Goal: Obtain resource: Download file/media

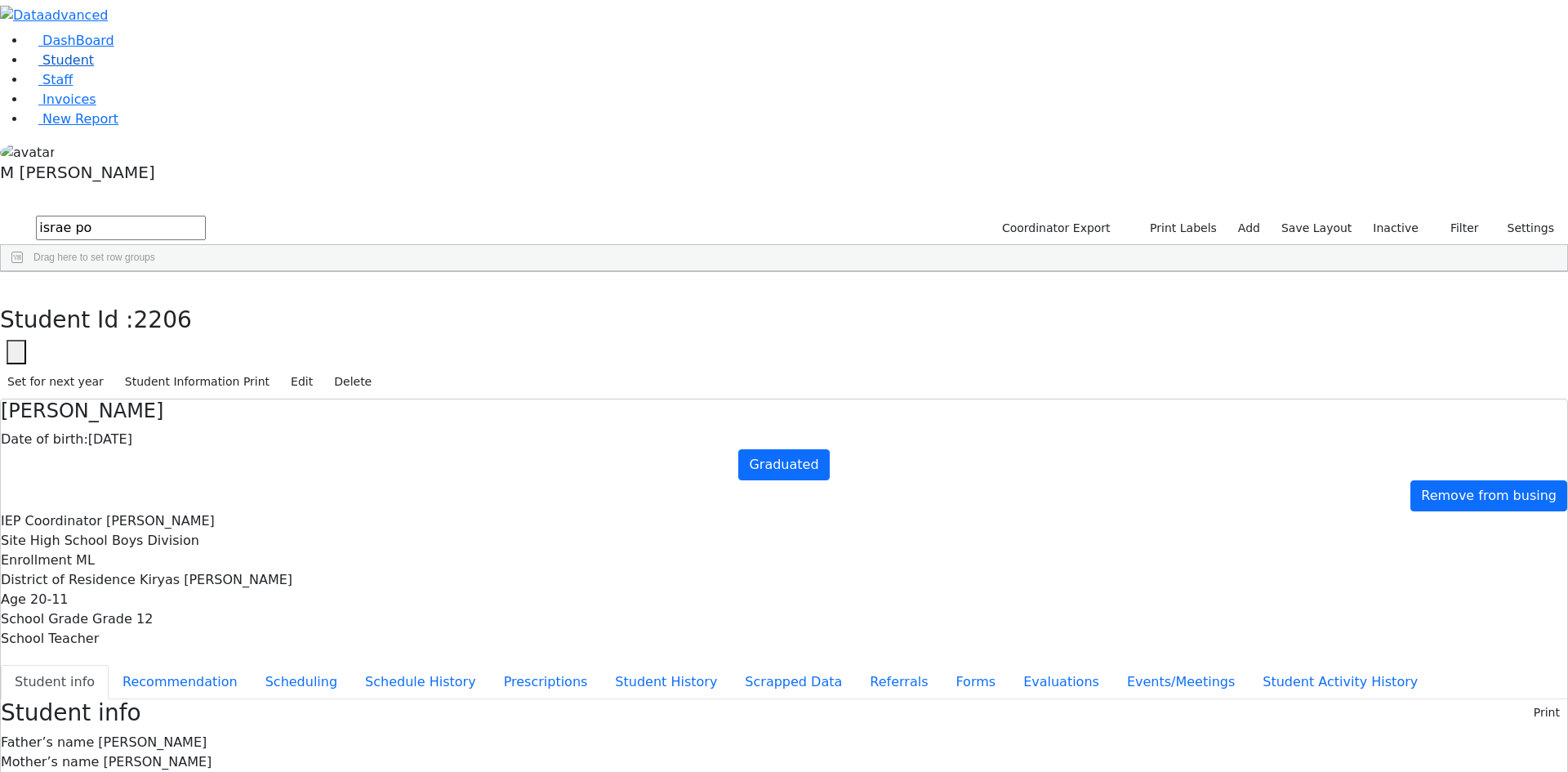
click at [94, 67] on link "Student" at bounding box center [60, 60] width 67 height 16
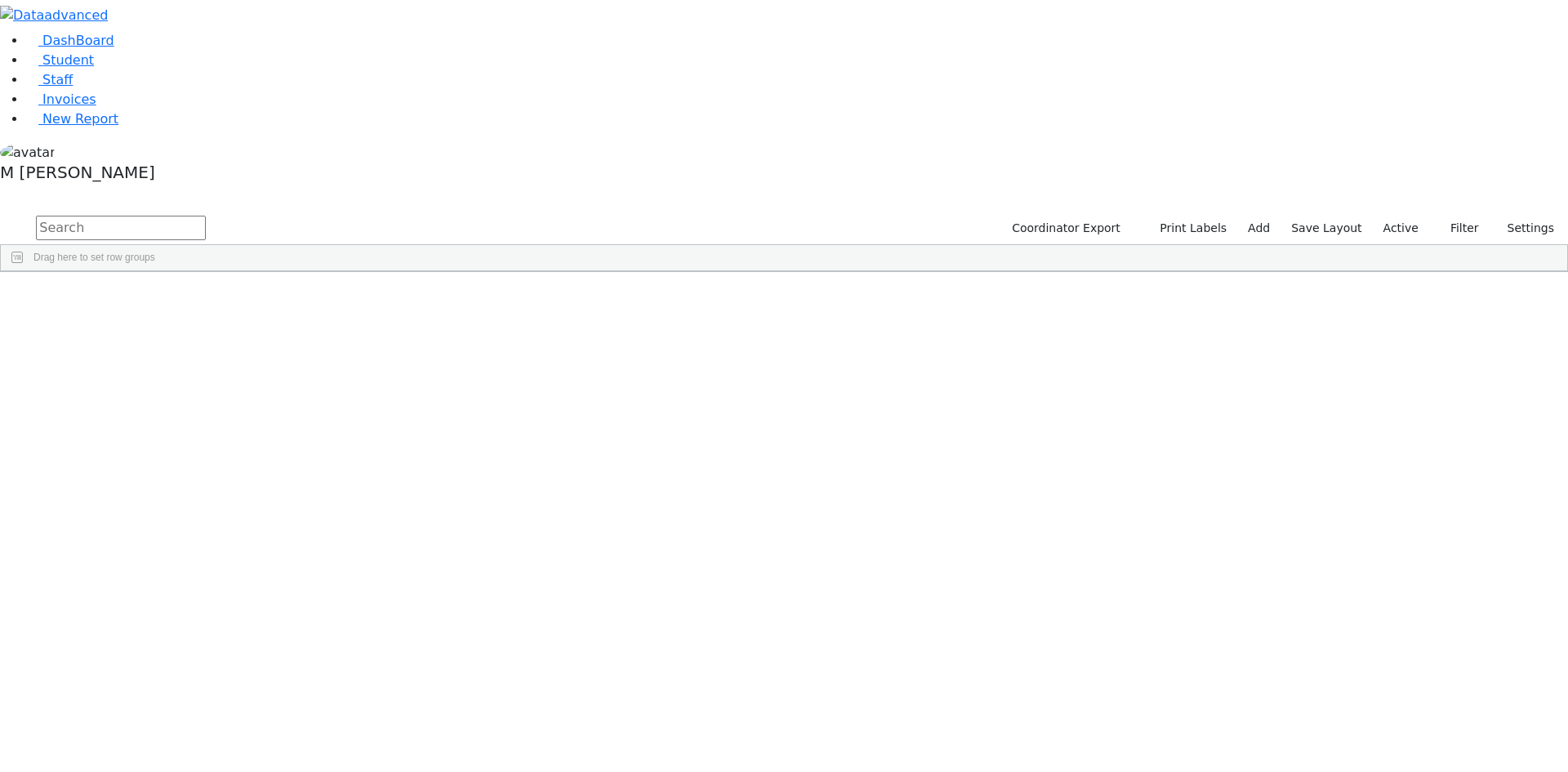
click at [1412, 215] on label "Active" at bounding box center [1401, 227] width 50 height 25
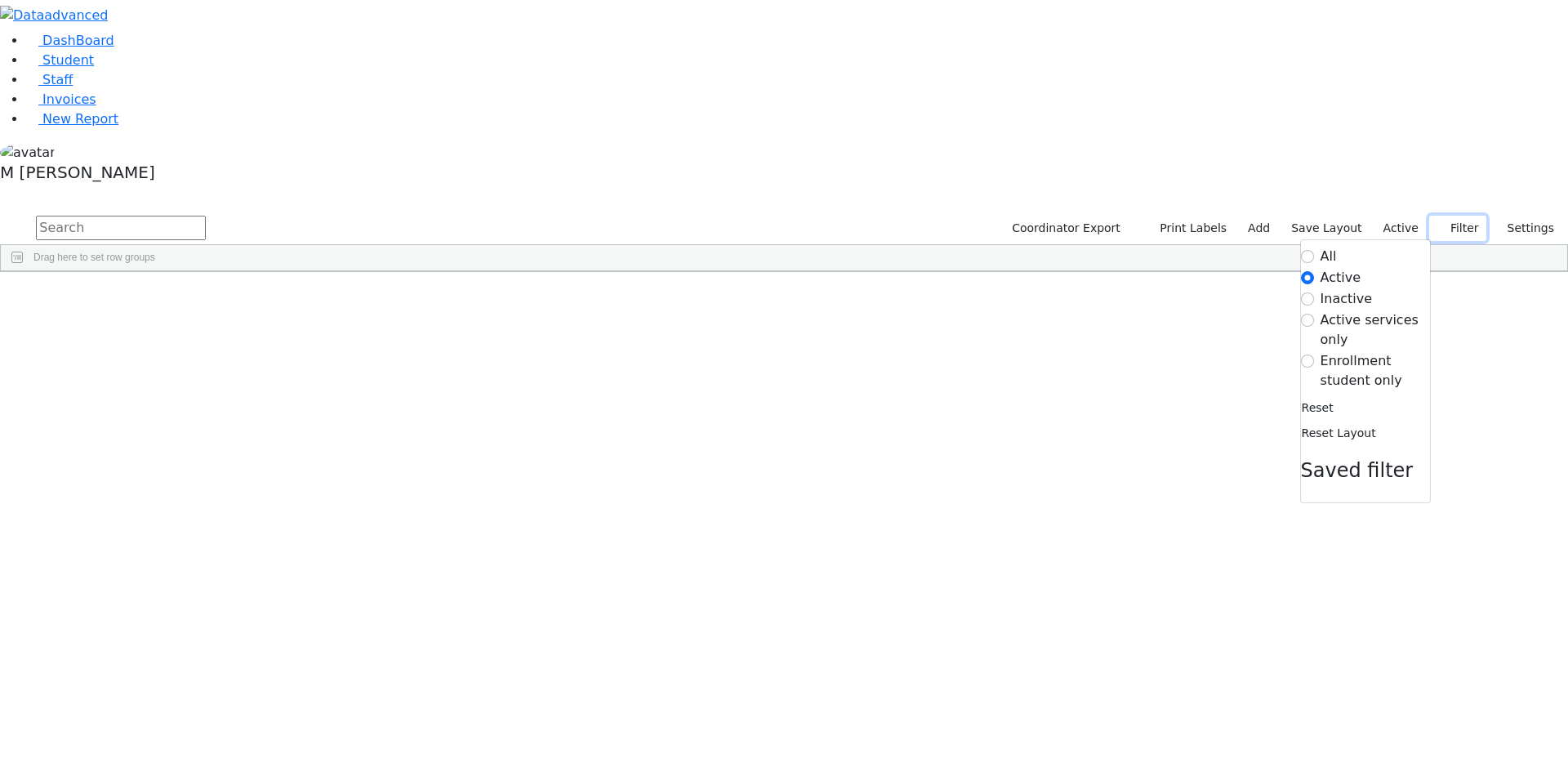
click at [1437, 223] on use "button" at bounding box center [1437, 223] width 0 height 0
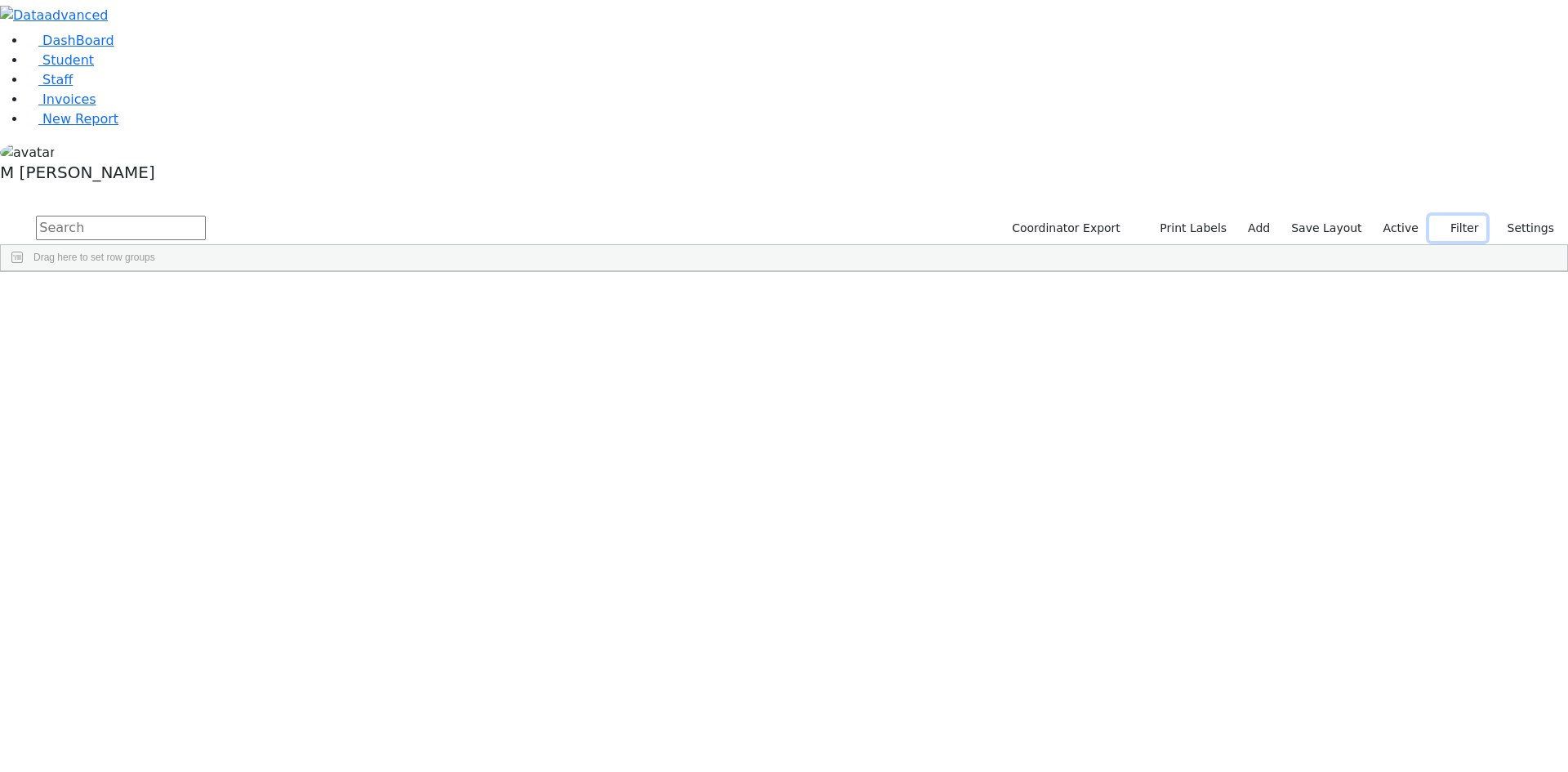
click at [1454, 215] on button "Filter" at bounding box center [1457, 227] width 57 height 25
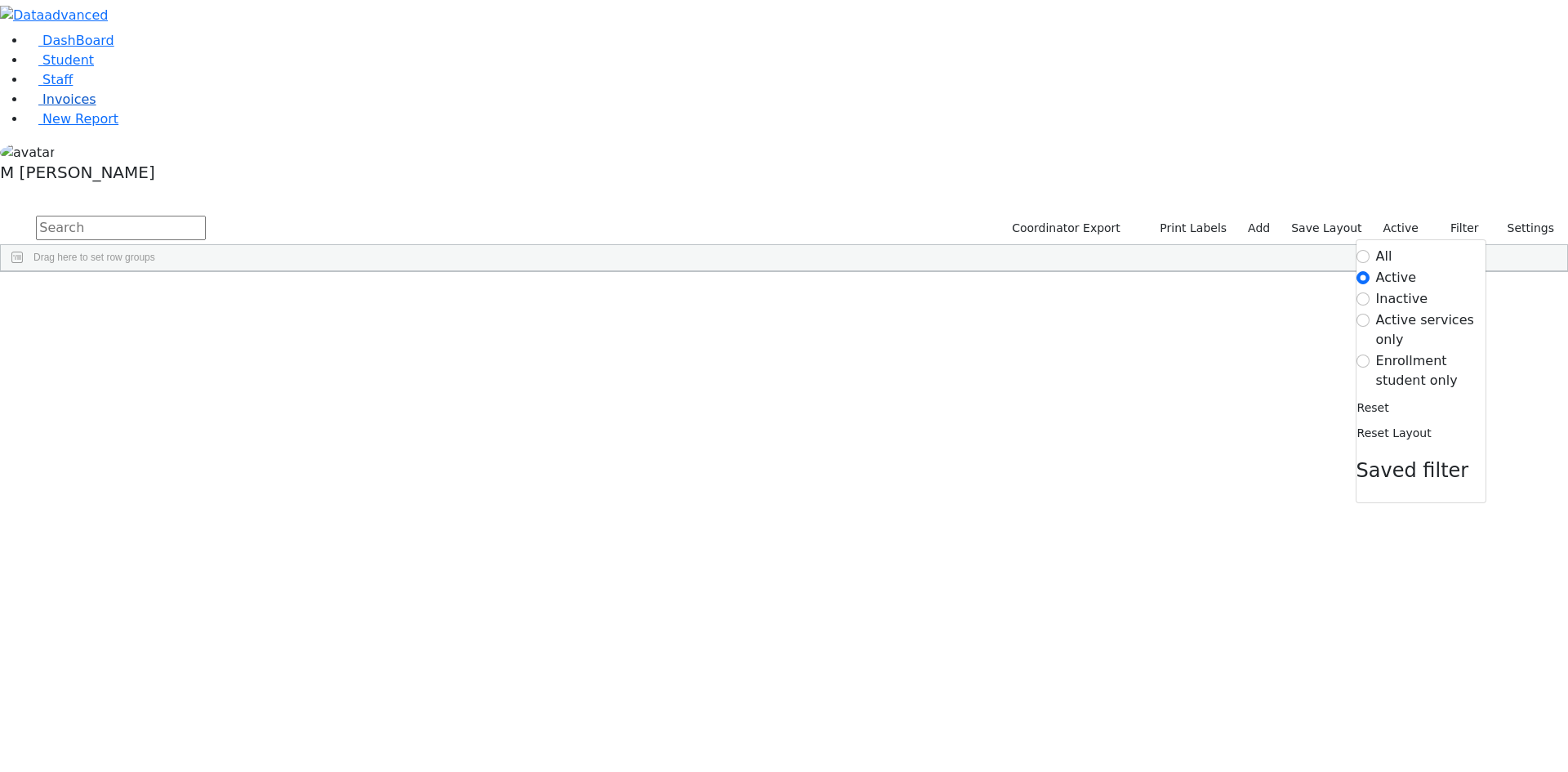
click at [54, 107] on span "Invoices" at bounding box center [69, 99] width 54 height 16
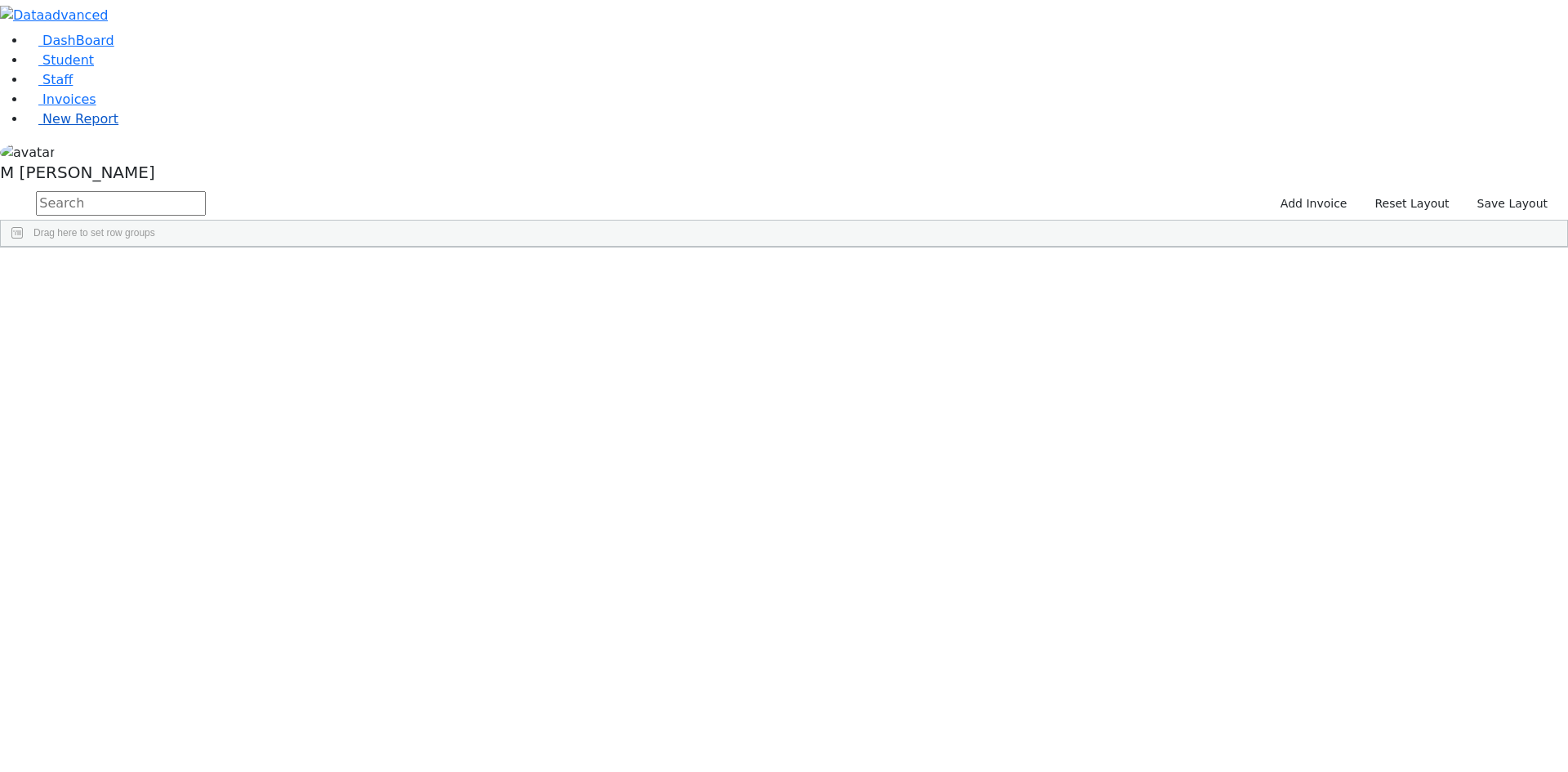
click at [61, 126] on span "New Report" at bounding box center [80, 118] width 76 height 16
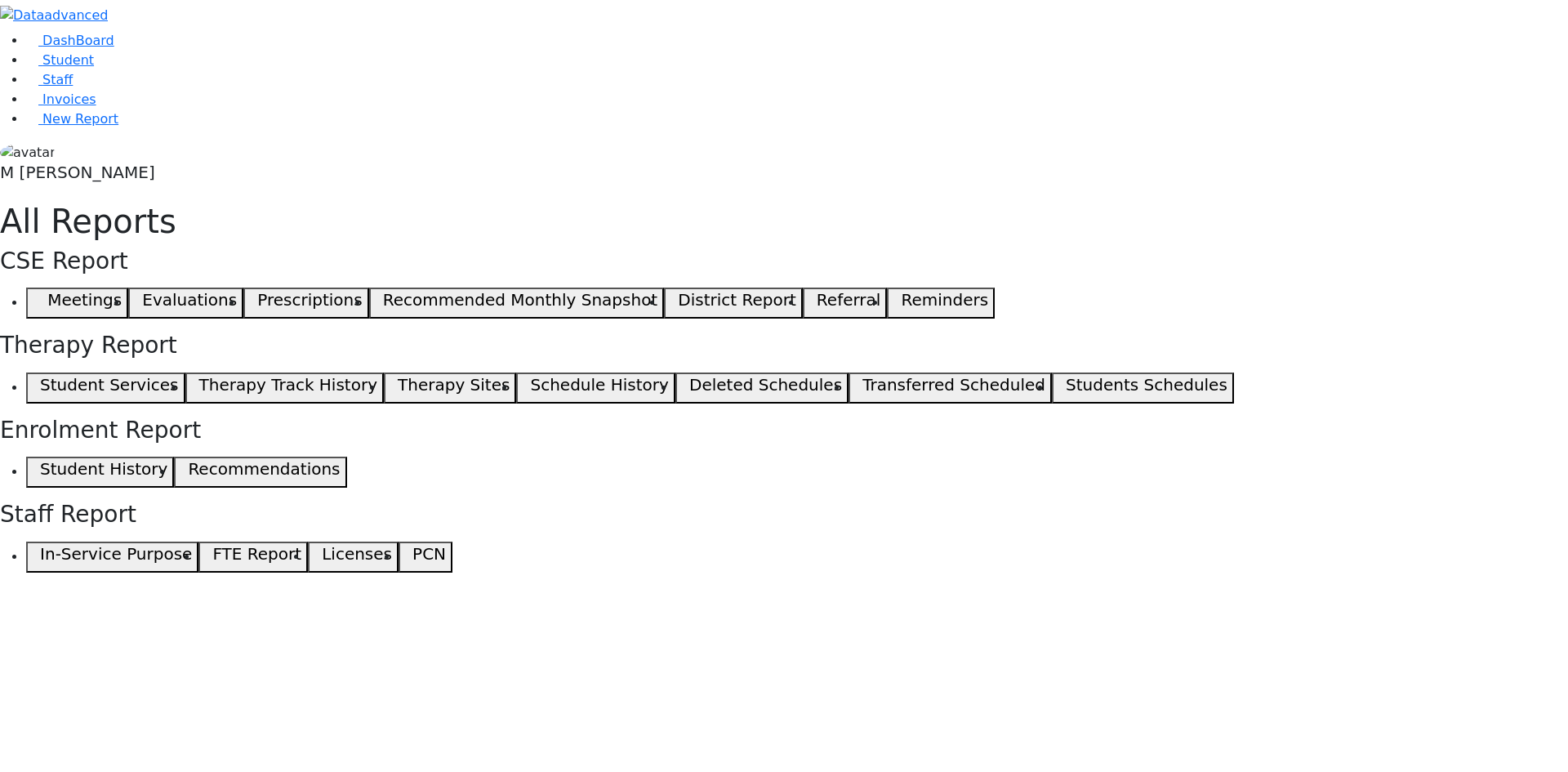
click at [347, 456] on button "Recommendations" at bounding box center [259, 472] width 172 height 31
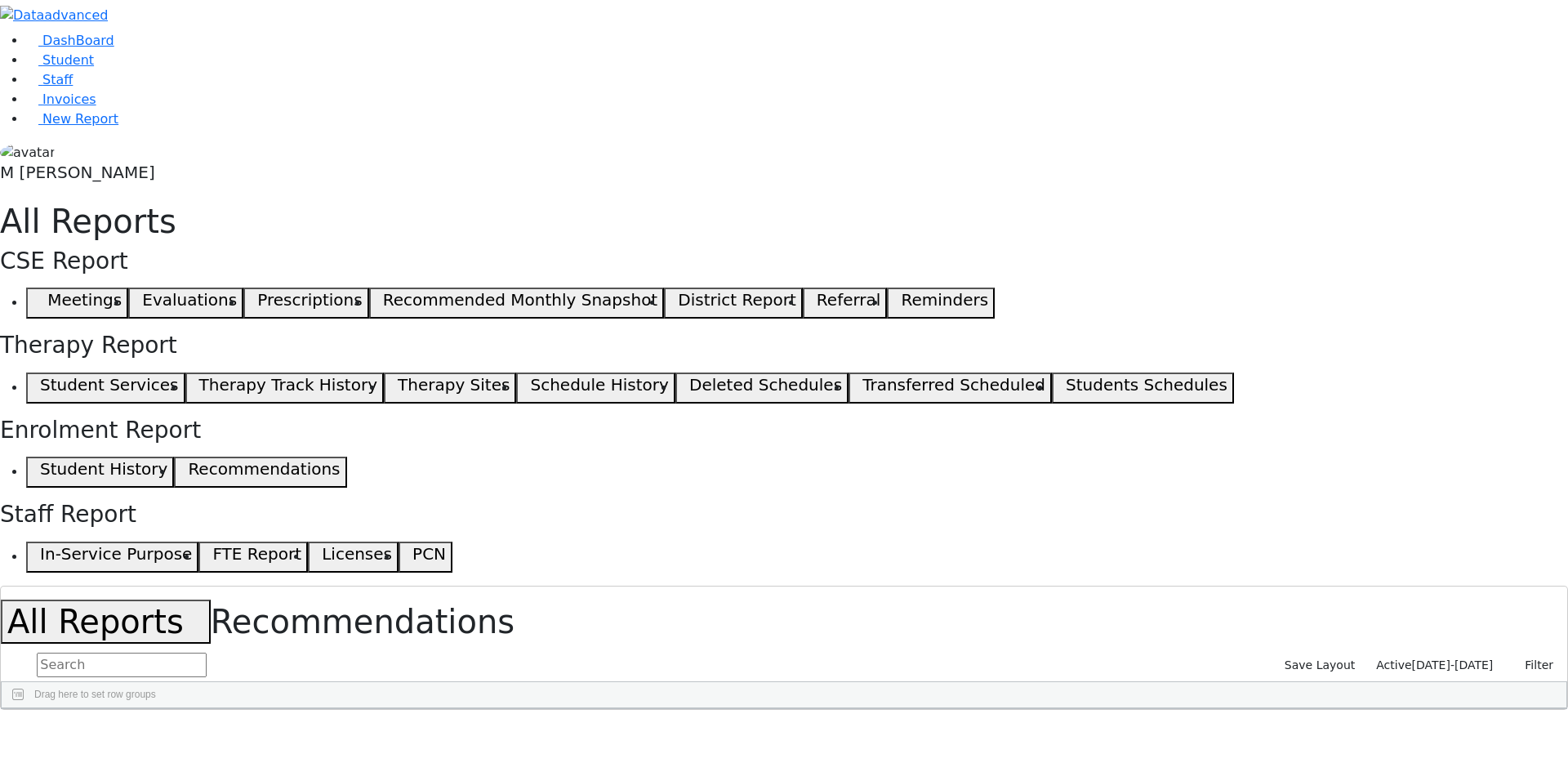
click at [1433, 653] on div "Active [DATE]-[DATE] Filter Active Current Date [DATE] - [DATE] Reset Reset Lay…" at bounding box center [1464, 665] width 192 height 25
click at [1412, 658] on span "Active" at bounding box center [1393, 664] width 35 height 13
click at [1367, 681] on label "Active" at bounding box center [1387, 691] width 41 height 20
click at [1361, 685] on input "Active" at bounding box center [1354, 691] width 13 height 13
click at [1451, 658] on span "[DATE]-[DATE]" at bounding box center [1452, 664] width 81 height 13
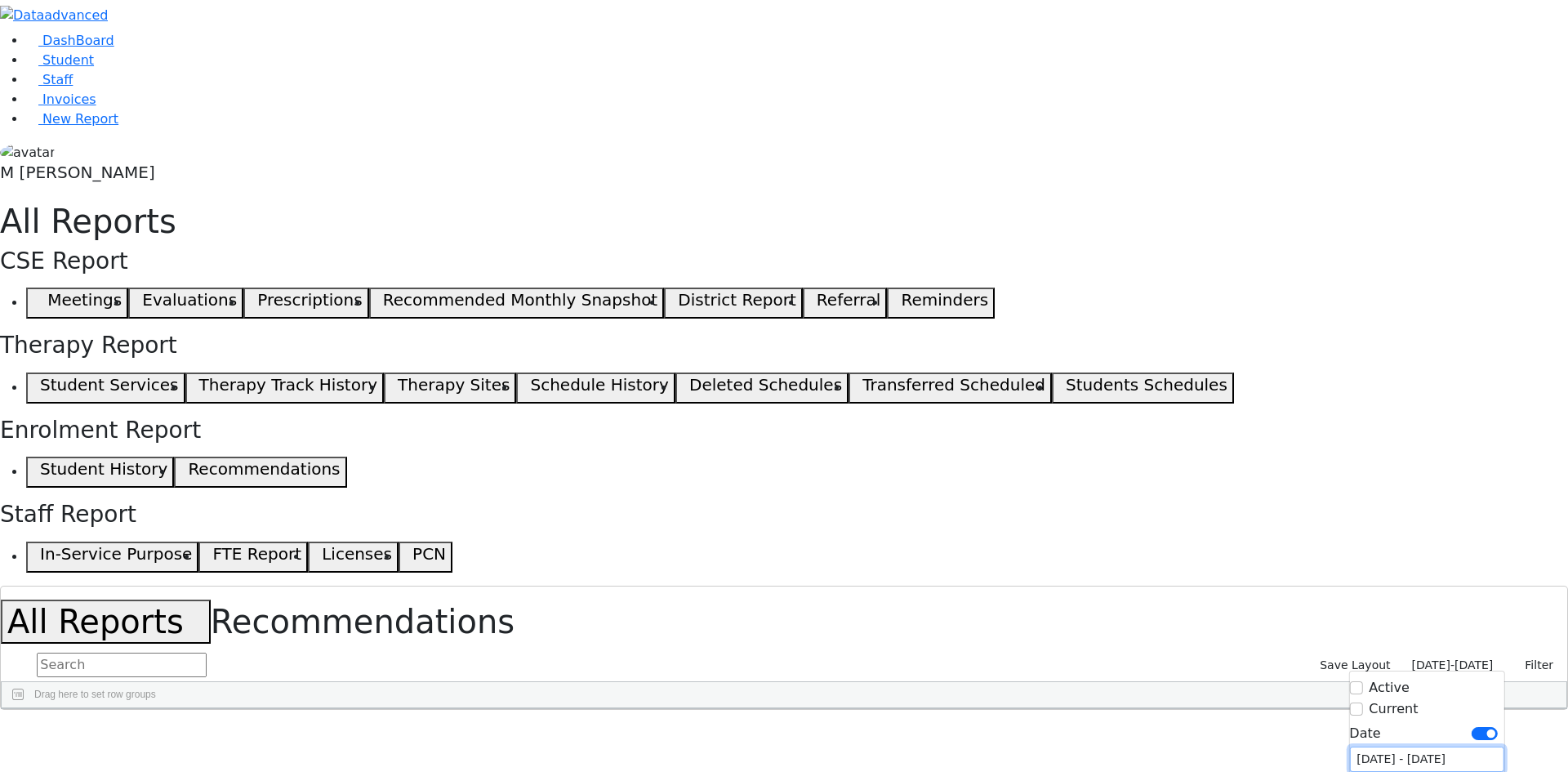
click at [1380, 747] on input "[DATE] - [DATE]" at bounding box center [1426, 759] width 155 height 25
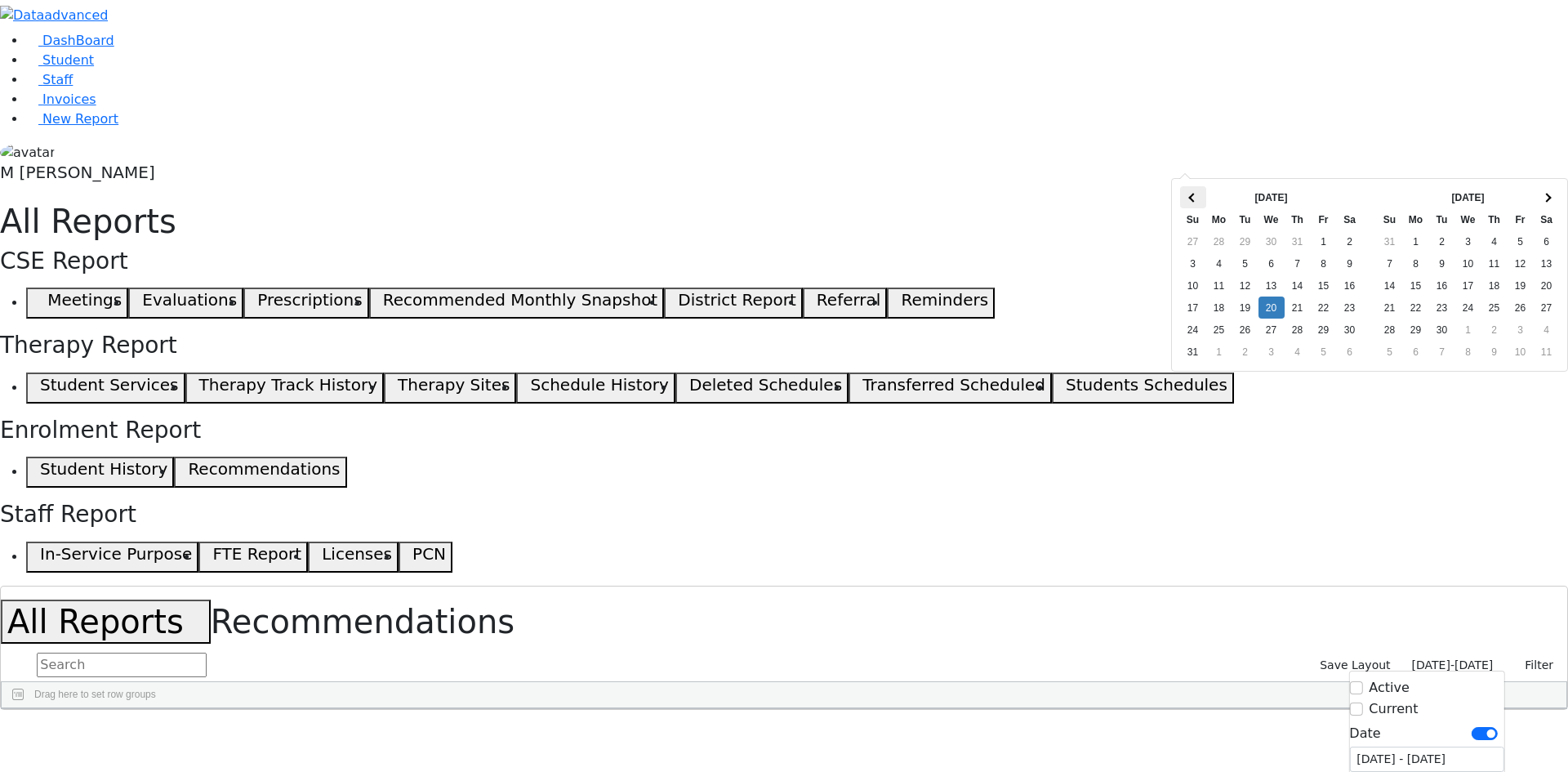
click at [1192, 193] on span at bounding box center [1193, 197] width 9 height 9
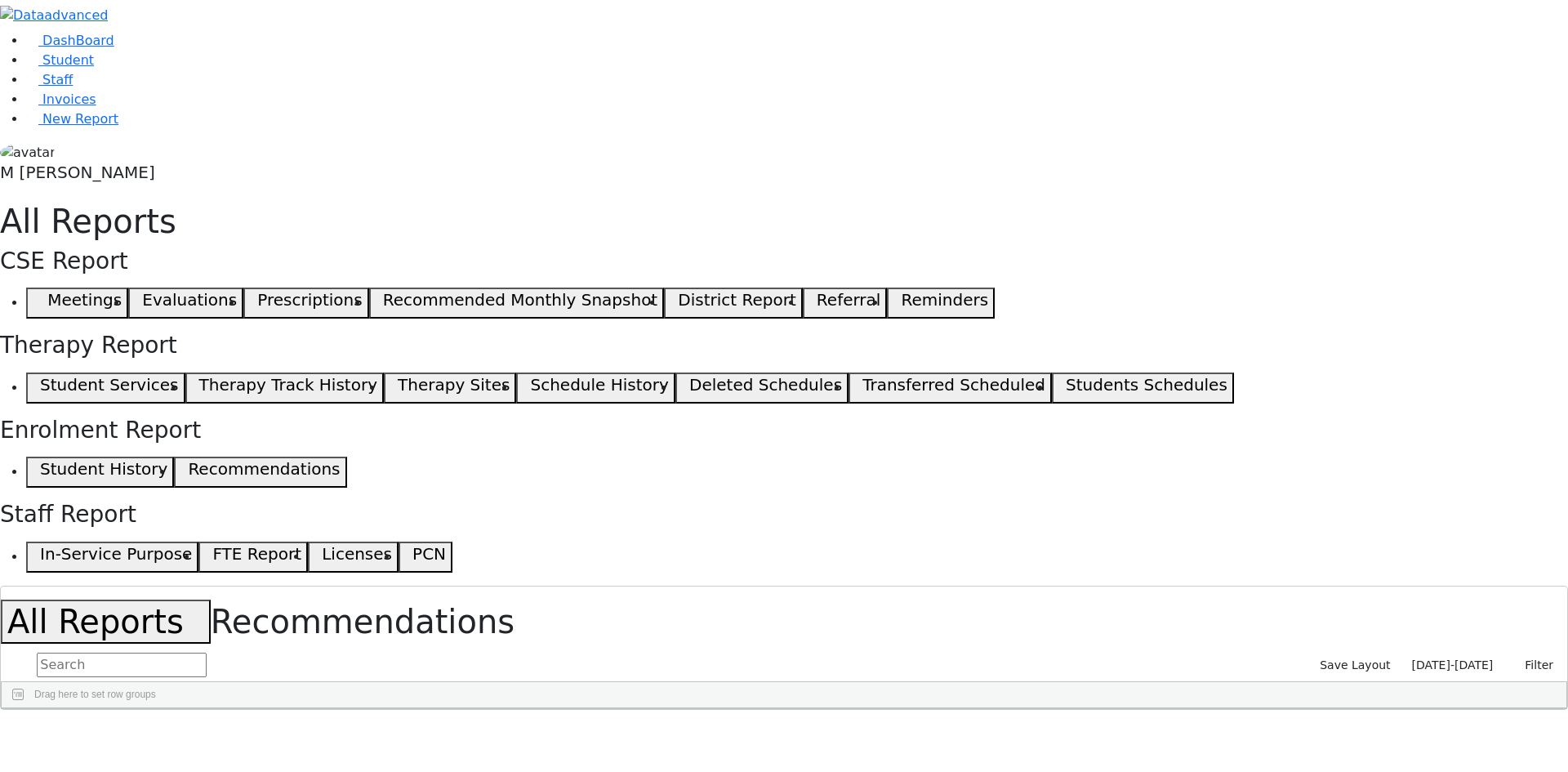
drag, startPoint x: 971, startPoint y: 140, endPoint x: 1007, endPoint y: 140, distance: 36.0
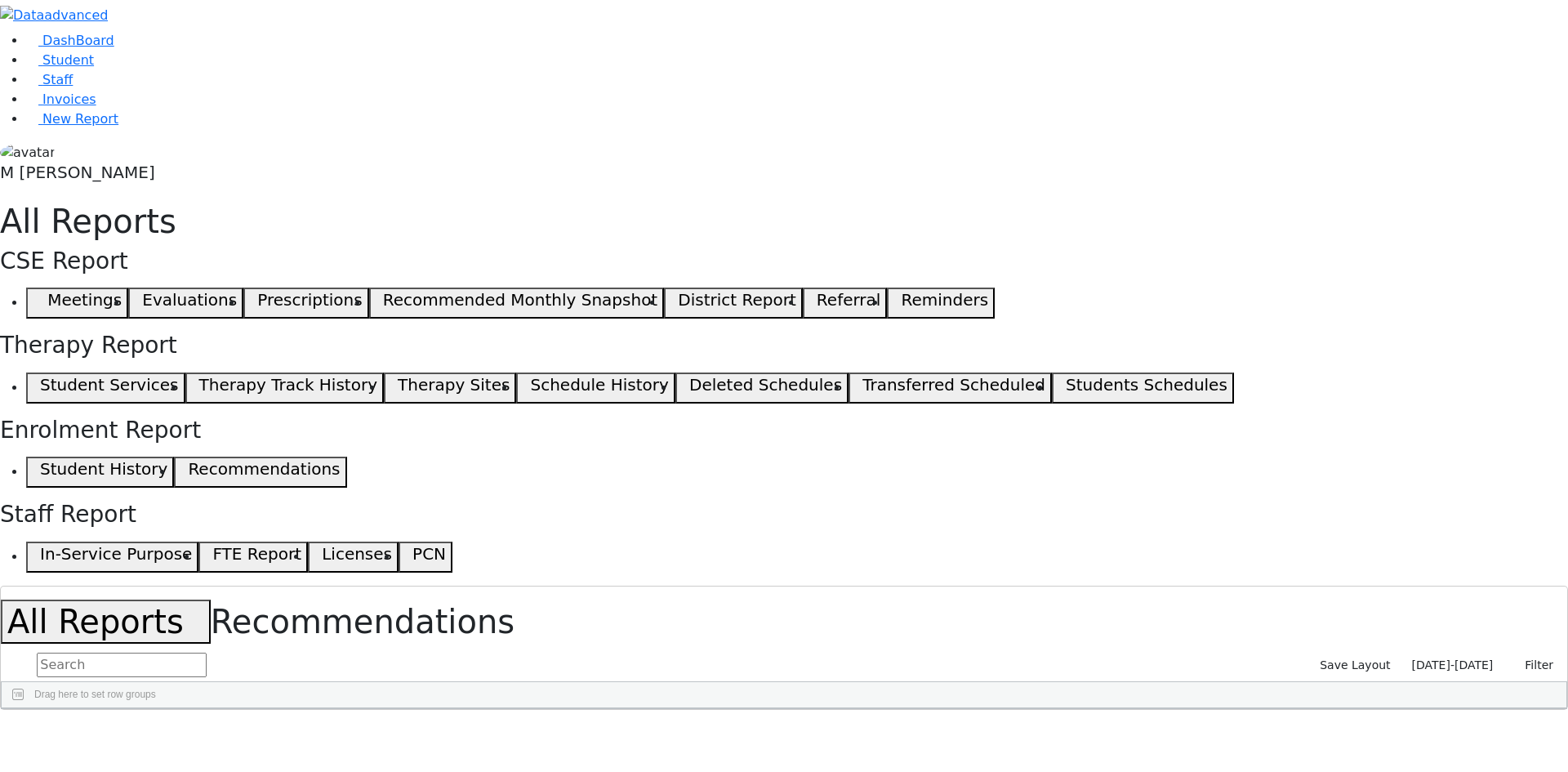
click at [831, 708] on div at bounding box center [827, 721] width 7 height 26
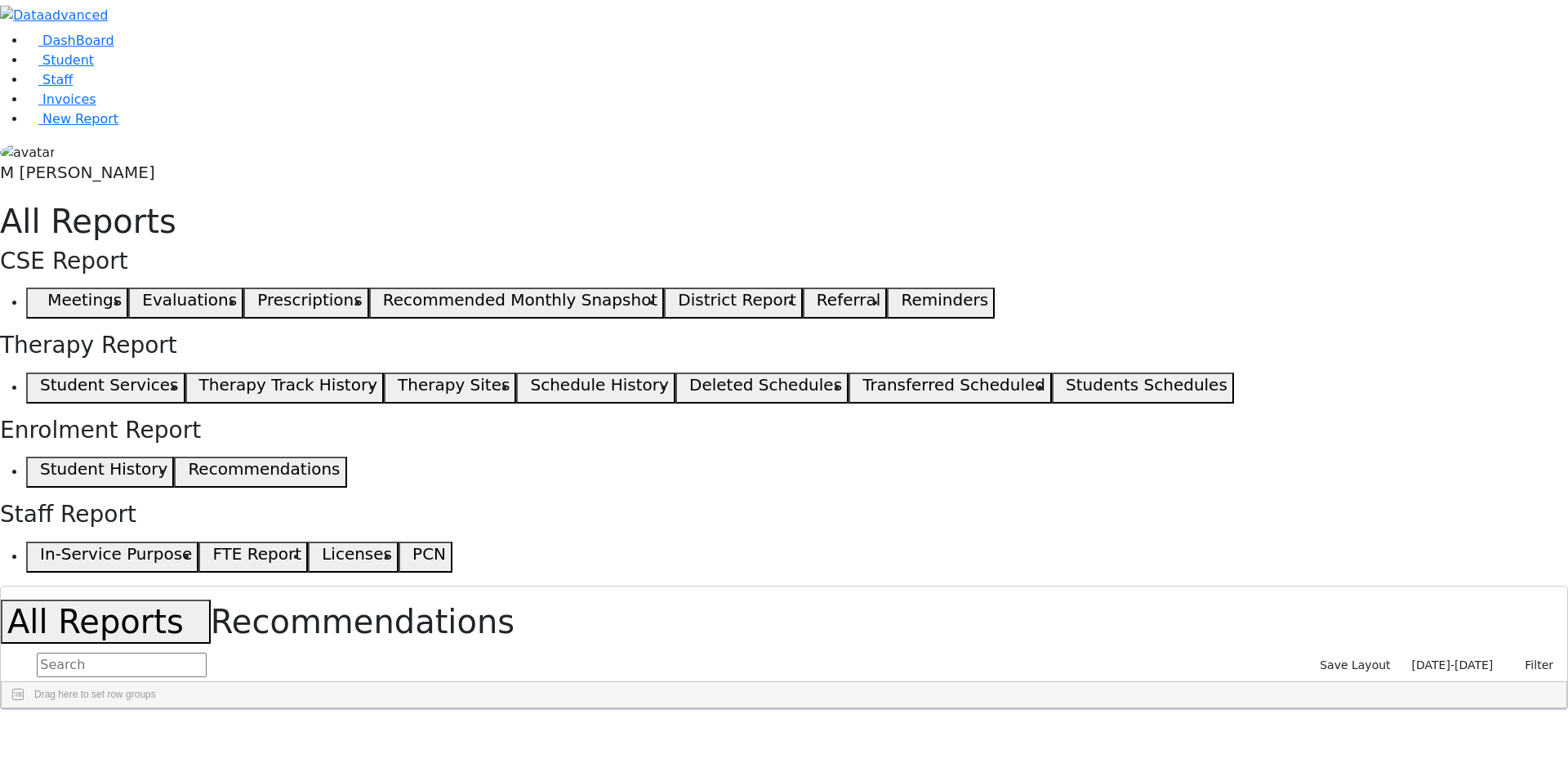
click at [1386, 762] on div "Last Name" at bounding box center [1468, 775] width 163 height 26
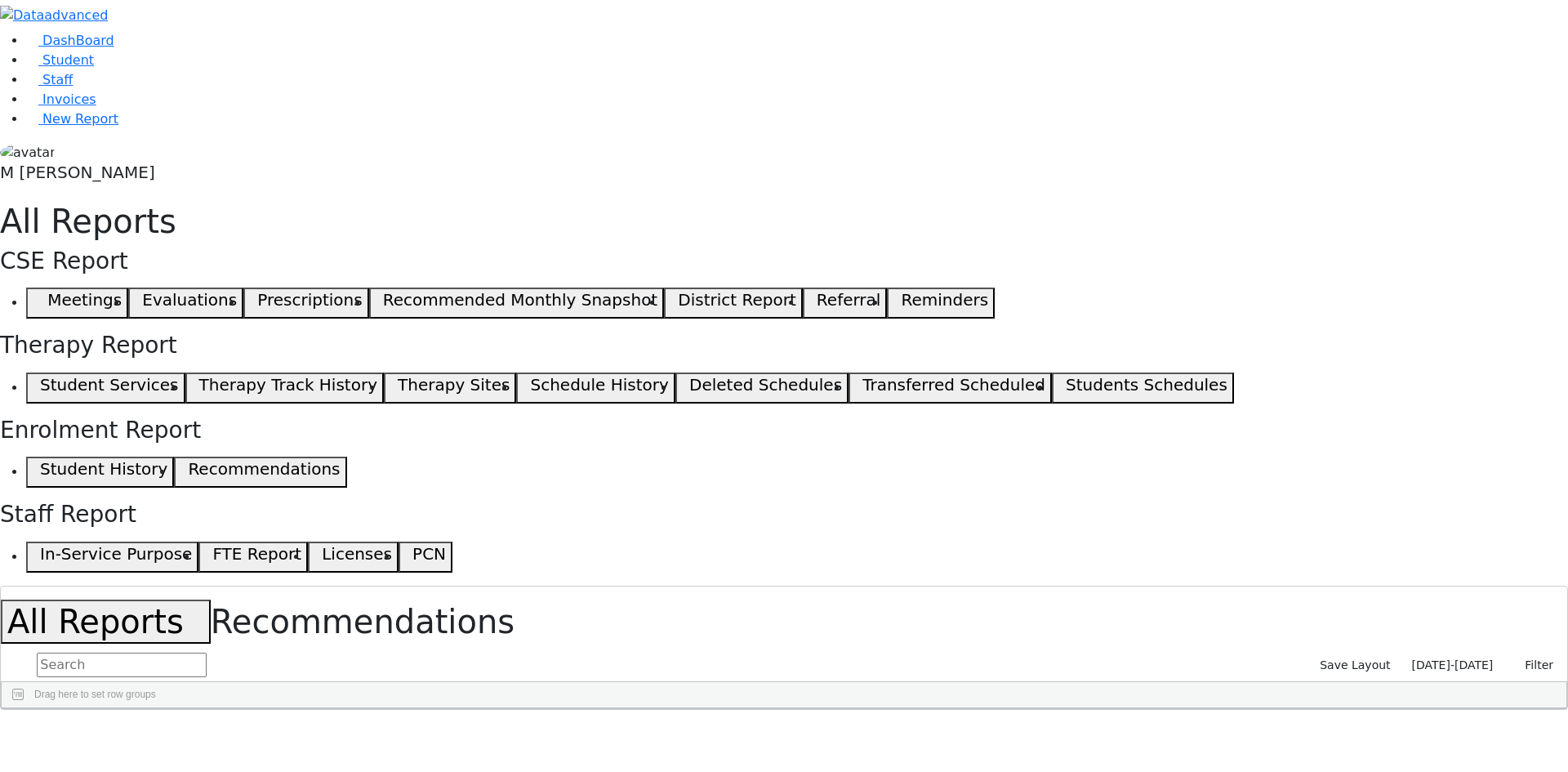
scroll to position [1101, 0]
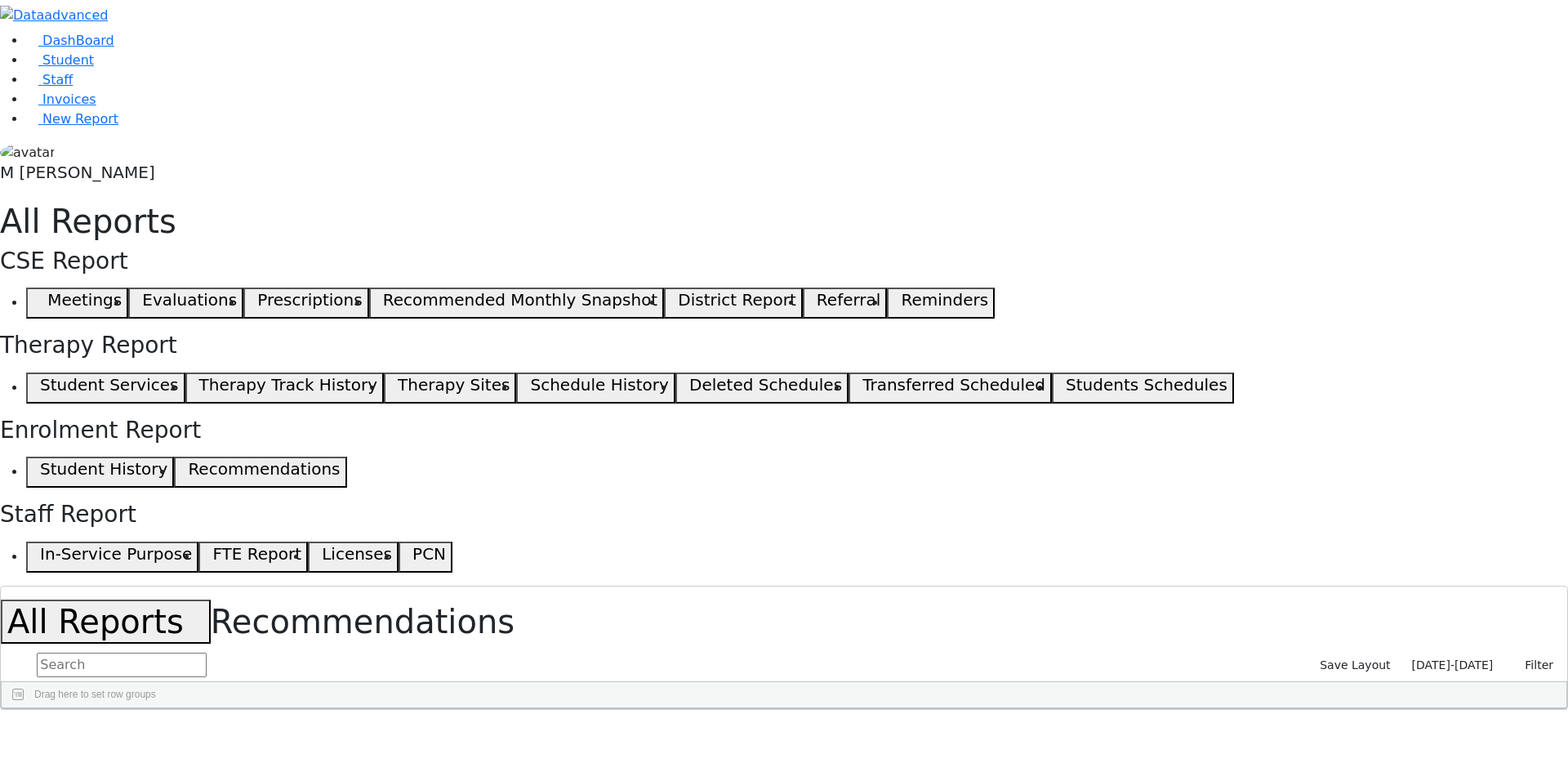
click at [1552, 729] on span "button" at bounding box center [1558, 735] width 13 height 13
checkbox input "true"
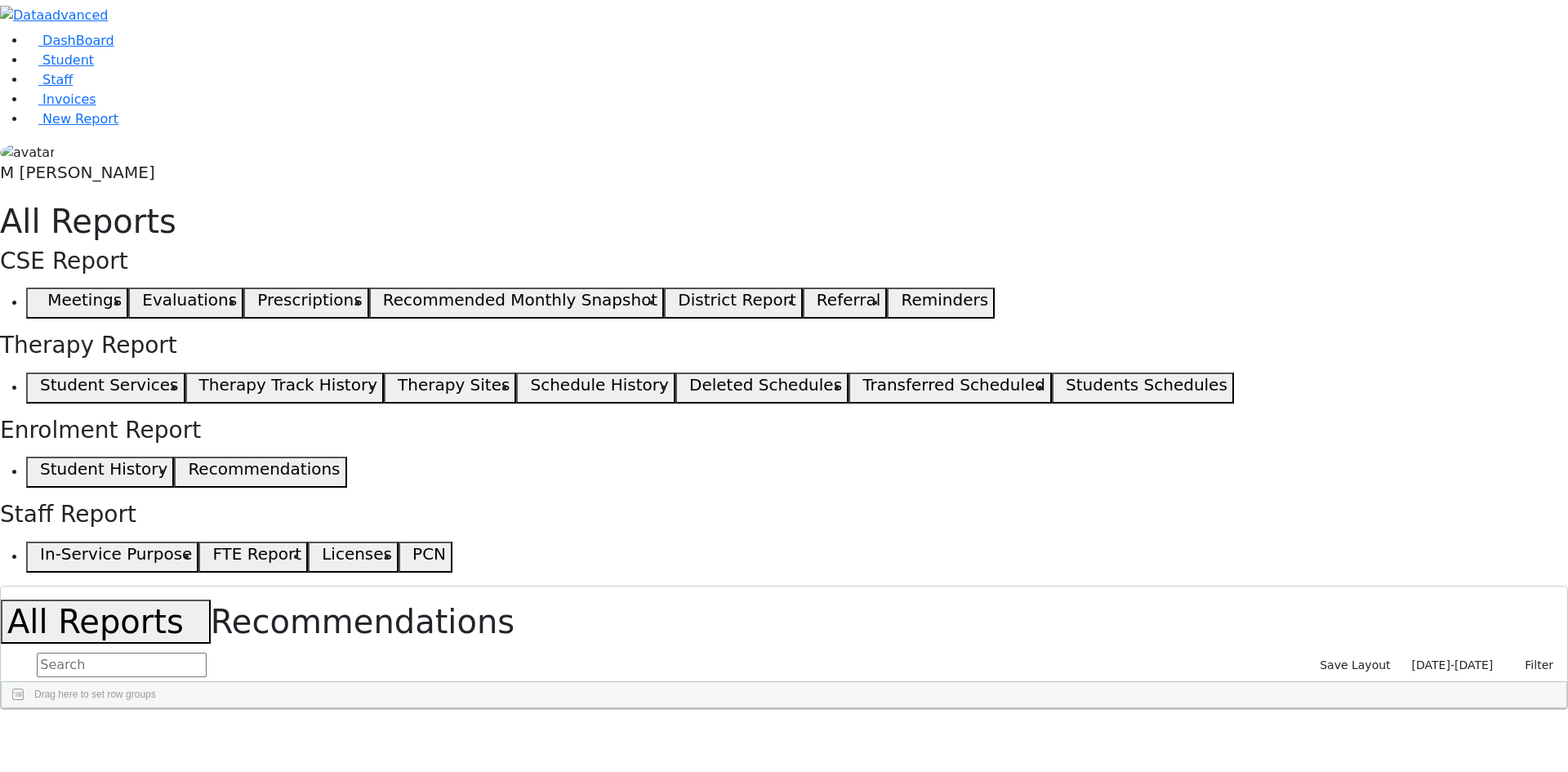
checkbox input "true"
